Goal: Check status: Check status

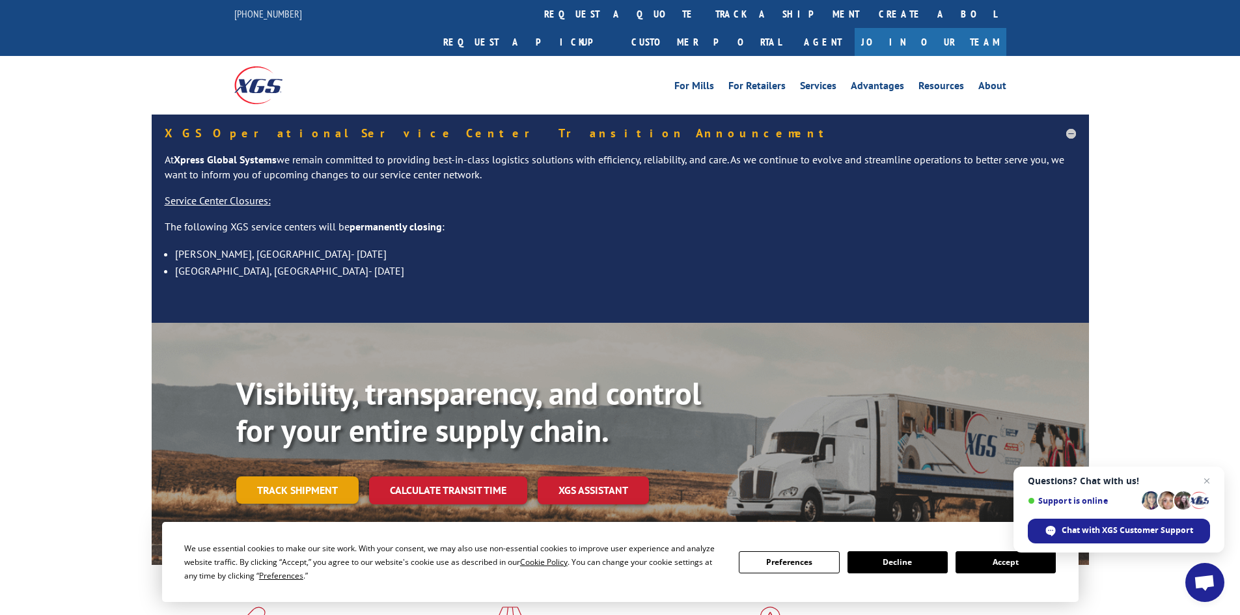
click at [276, 477] on link "Track shipment" at bounding box center [297, 490] width 122 height 27
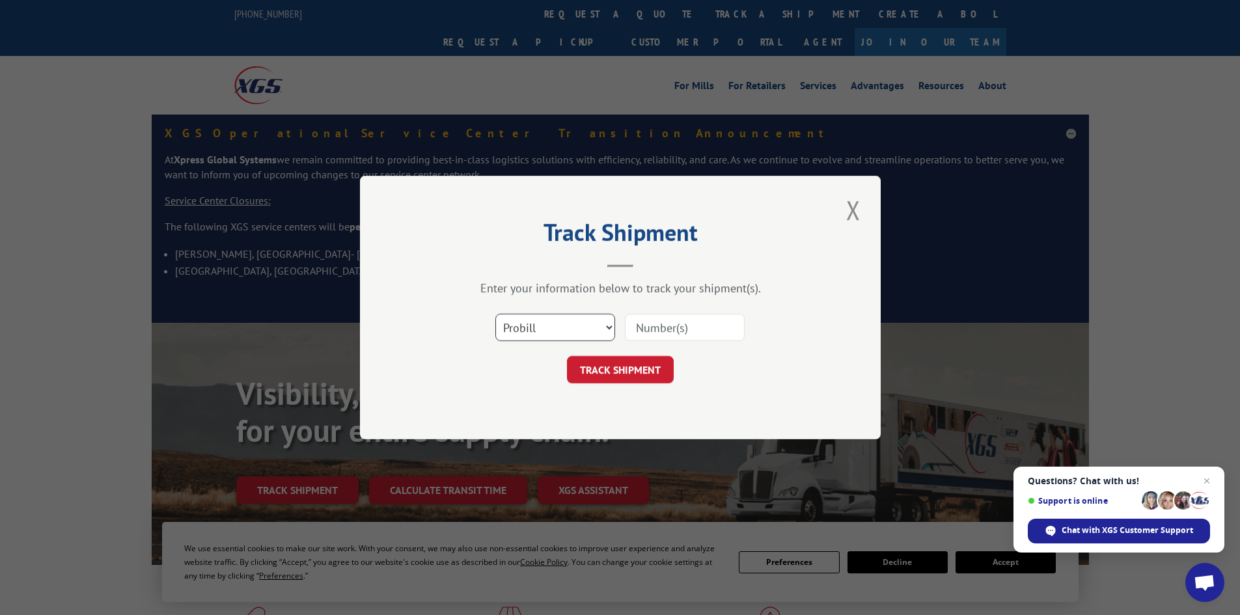
click at [563, 327] on select "Select category... Probill BOL PO" at bounding box center [555, 327] width 120 height 27
select select "po"
click at [495, 314] on select "Select category... Probill BOL PO" at bounding box center [555, 327] width 120 height 27
paste input "06524706"
type input "06524706"
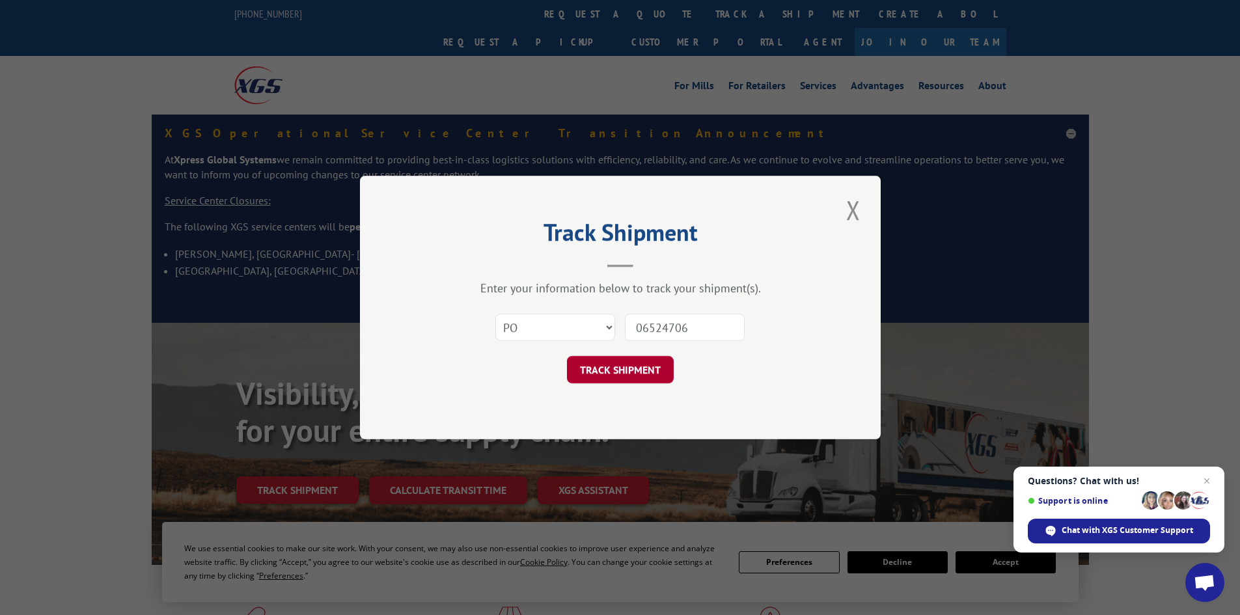
click at [644, 379] on button "TRACK SHIPMENT" at bounding box center [620, 369] width 107 height 27
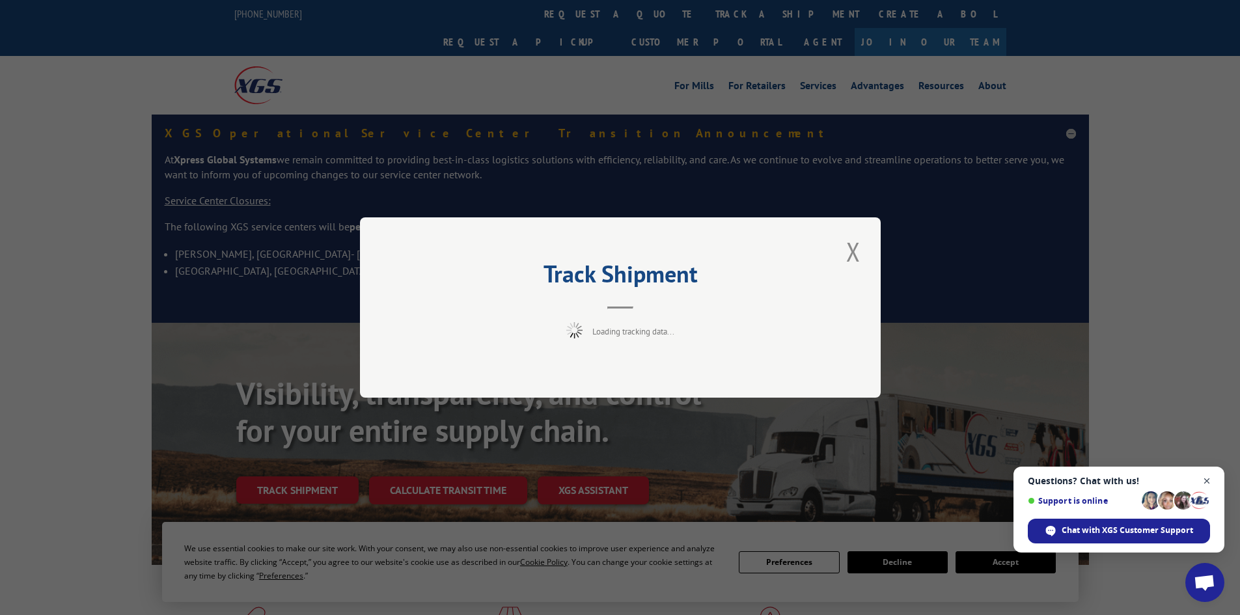
click at [1212, 480] on span "Open chat" at bounding box center [1207, 481] width 16 height 16
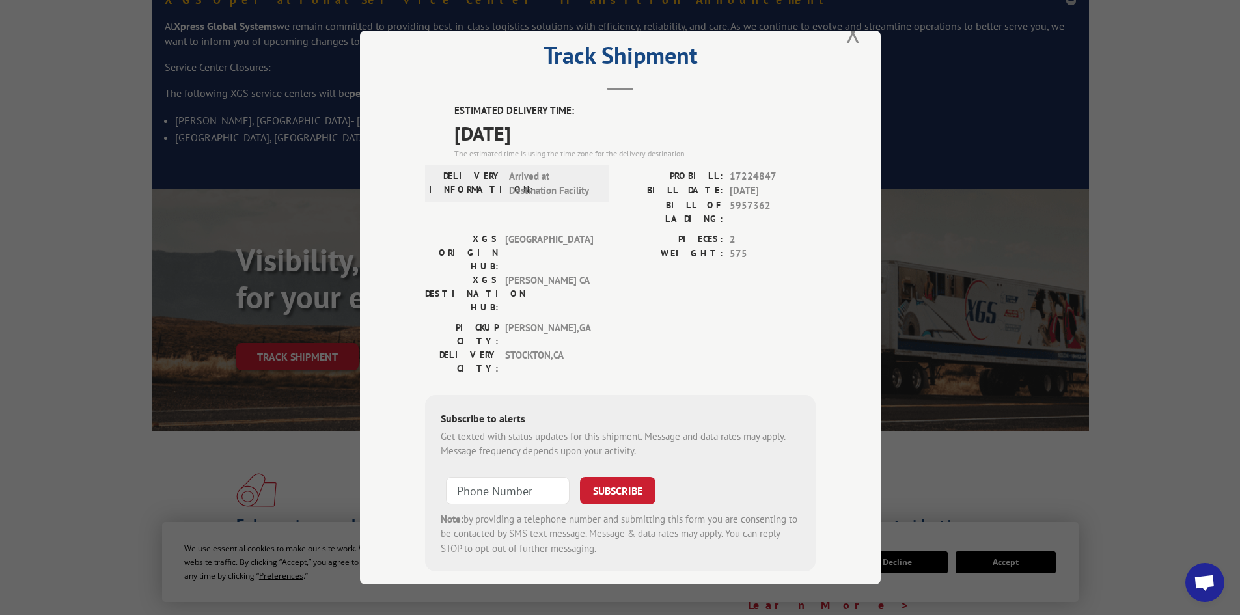
scroll to position [260, 0]
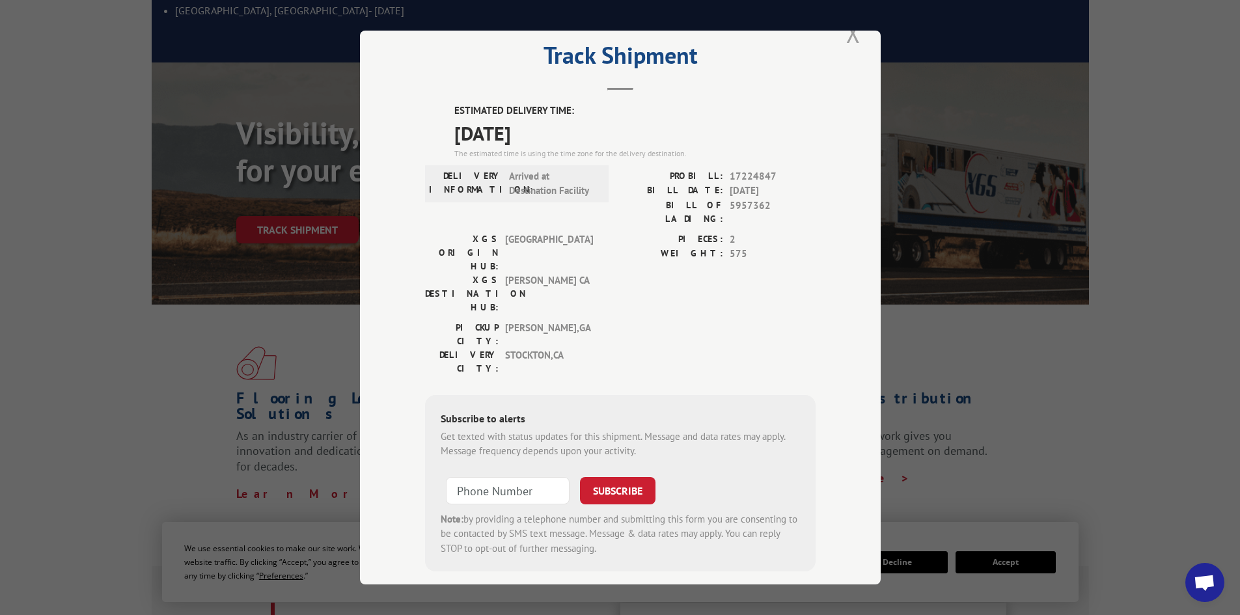
click at [855, 40] on button "Close modal" at bounding box center [853, 33] width 22 height 36
